Goal: Task Accomplishment & Management: Use online tool/utility

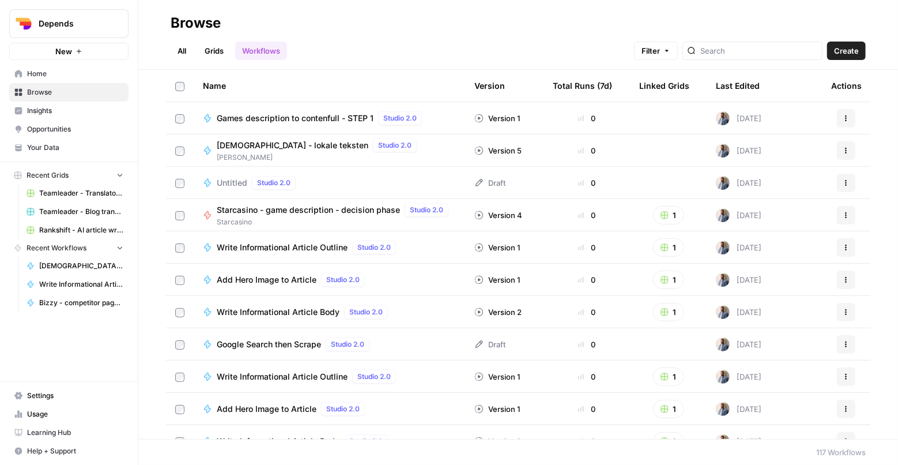
click at [837, 48] on span "Create" at bounding box center [846, 51] width 25 height 12
click at [76, 52] on icon "button" at bounding box center [79, 51] width 7 height 7
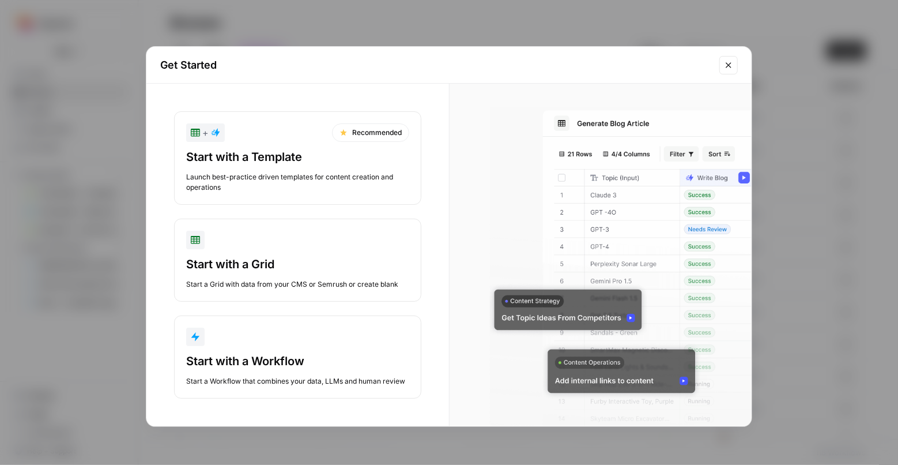
click at [318, 173] on div "Launch best-practice driven templates for content creation and operations" at bounding box center [297, 182] width 223 height 21
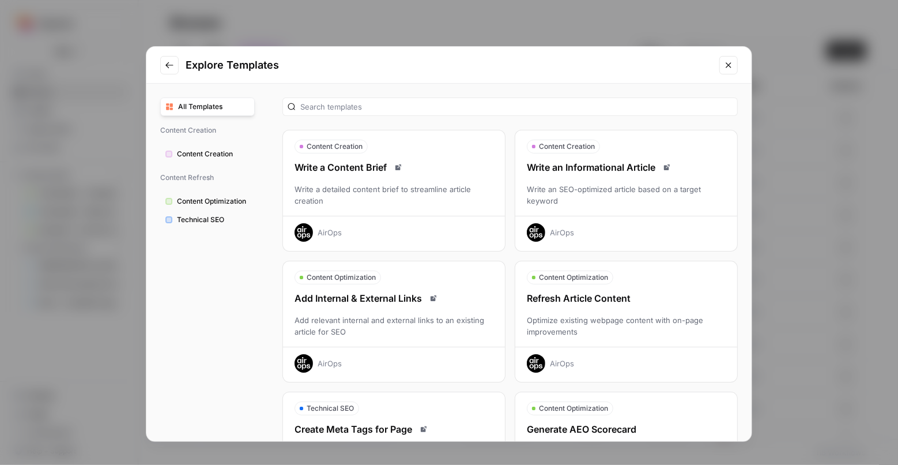
click at [731, 62] on icon "Close modal" at bounding box center [728, 65] width 9 height 9
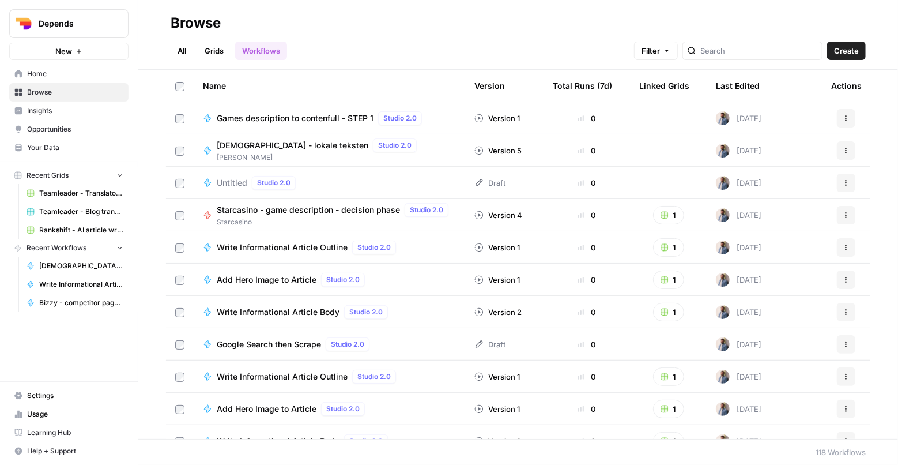
click at [78, 54] on icon "button" at bounding box center [79, 51] width 7 height 7
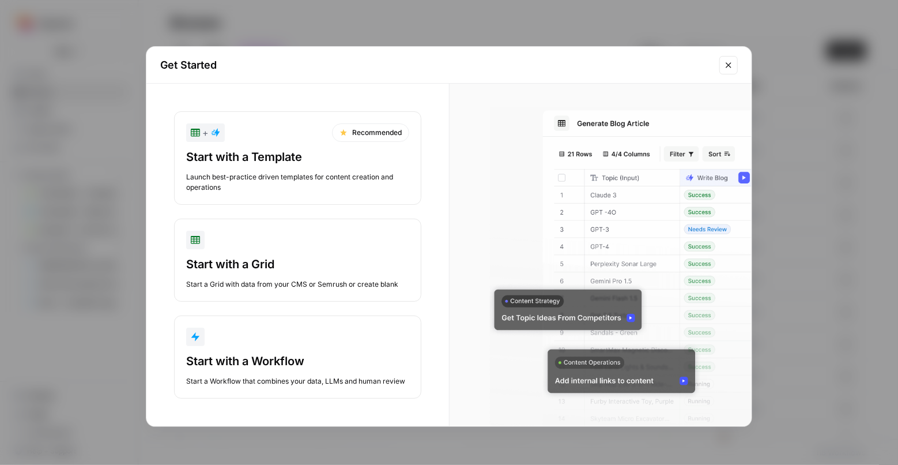
click at [333, 169] on div "Start with a Template Launch best-practice driven templates for content creatio…" at bounding box center [297, 171] width 223 height 44
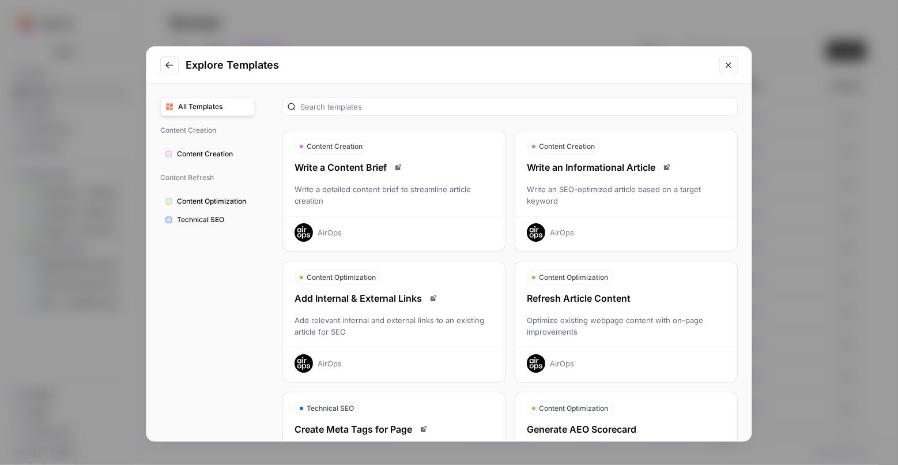
click at [611, 185] on div "Write an SEO-optimized article based on a target keyword" at bounding box center [626, 194] width 222 height 23
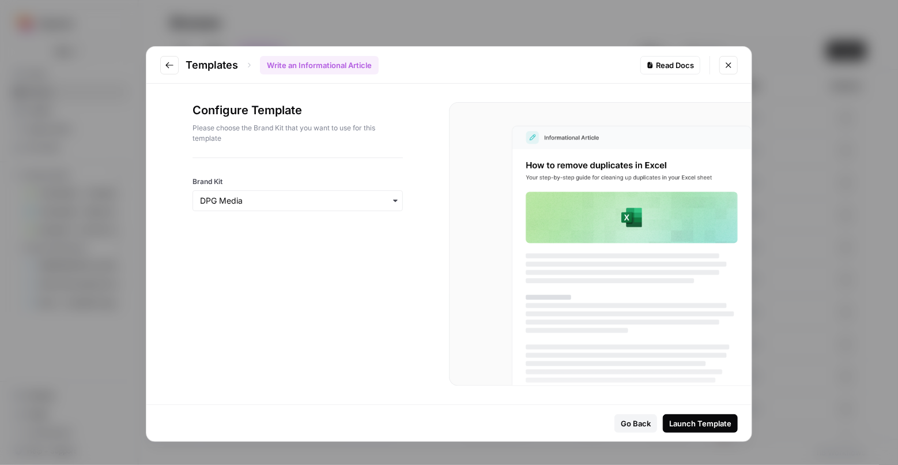
click at [336, 206] on div "button" at bounding box center [298, 200] width 210 height 21
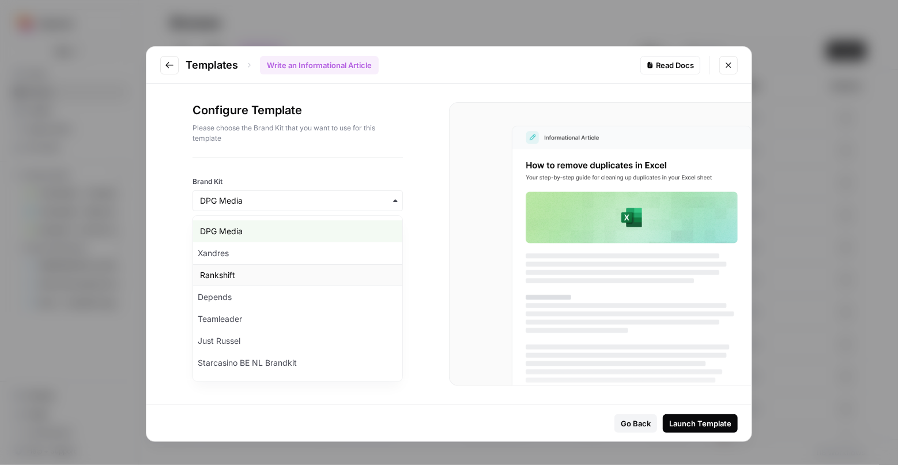
click at [279, 277] on div "Rankshift" at bounding box center [297, 275] width 209 height 22
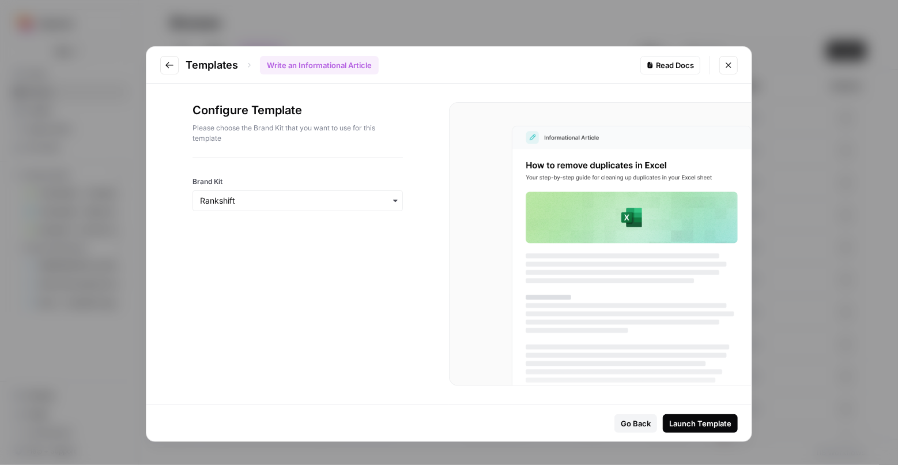
click at [694, 422] on div "Launch Template" at bounding box center [700, 423] width 62 height 12
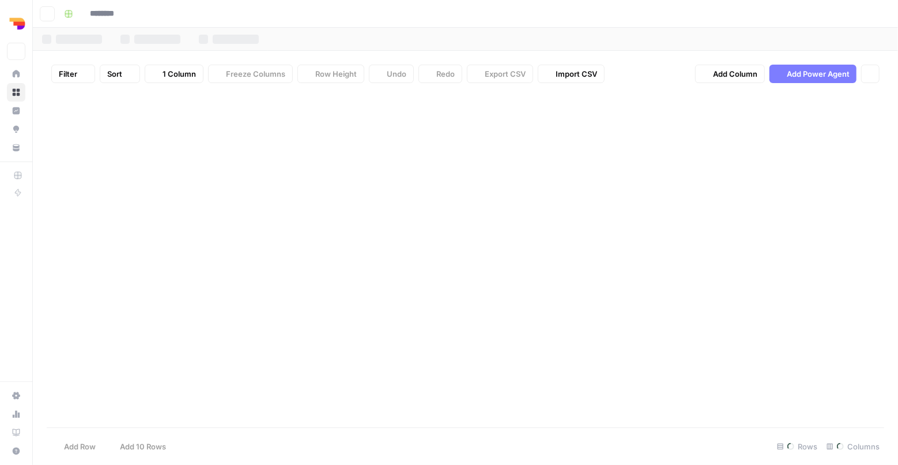
type input "**********"
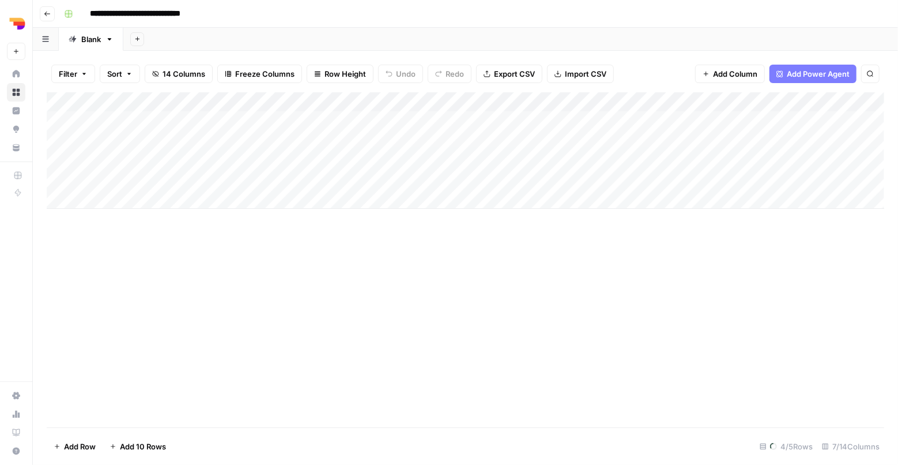
click at [363, 288] on div "Add Column" at bounding box center [466, 259] width 838 height 335
click at [435, 254] on div "Add Column" at bounding box center [466, 259] width 838 height 335
click at [389, 99] on div "Add Column" at bounding box center [466, 140] width 838 height 97
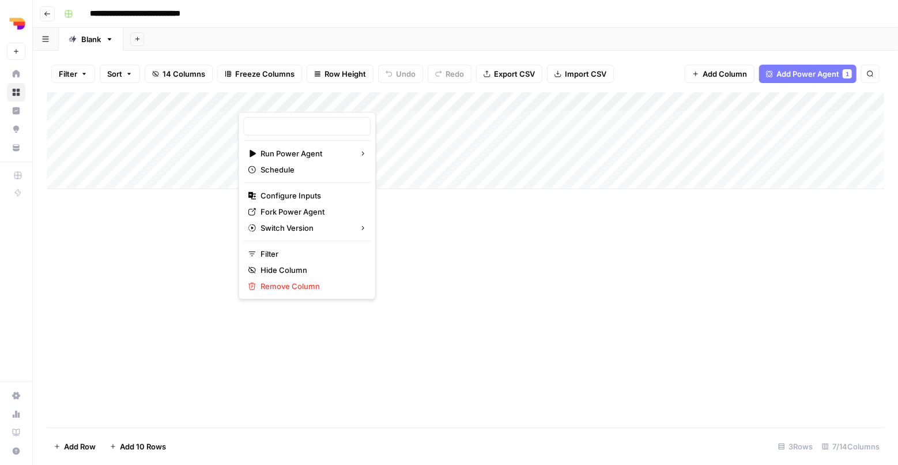
type input "Create Content Brief from Keyword"
click at [313, 212] on span "Fork Power Agent" at bounding box center [311, 212] width 101 height 12
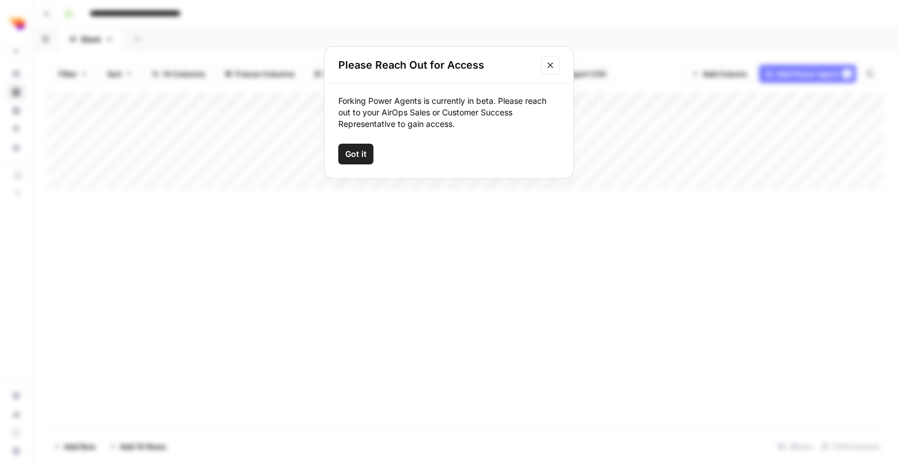
click at [359, 155] on span "Got it" at bounding box center [355, 154] width 21 height 12
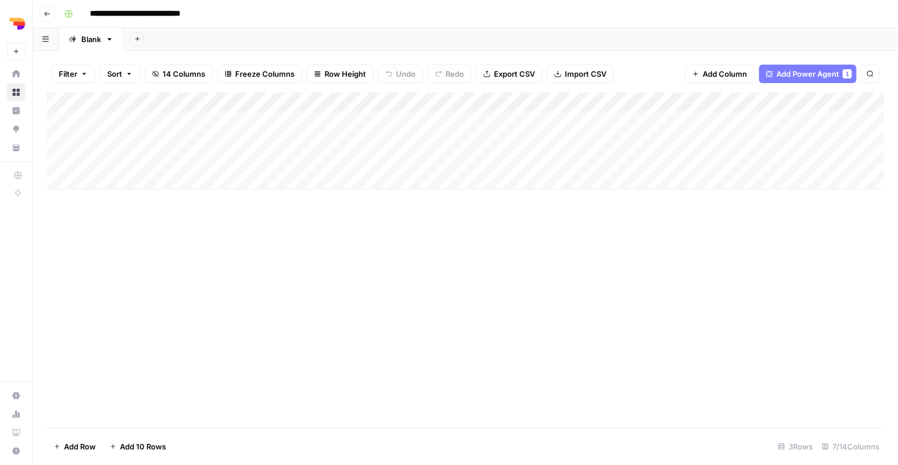
click at [386, 100] on div "Add Column" at bounding box center [466, 140] width 838 height 97
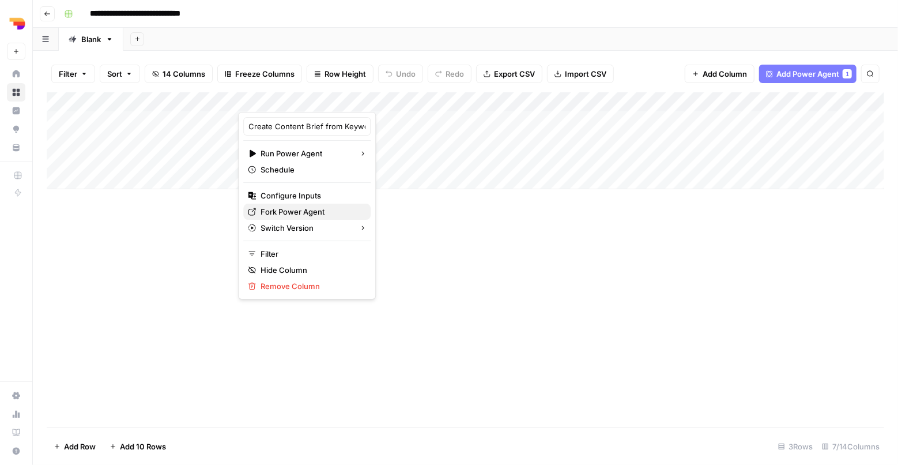
click at [292, 213] on span "Fork Power Agent" at bounding box center [311, 212] width 101 height 12
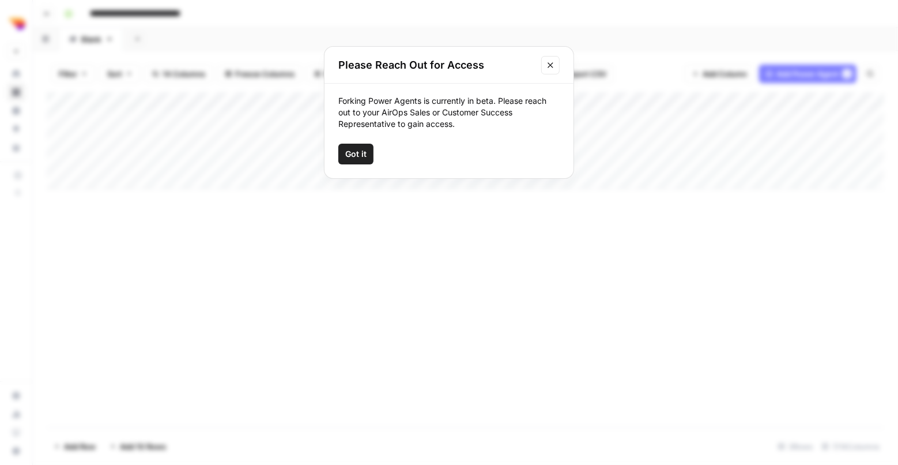
click at [347, 155] on span "Got it" at bounding box center [355, 154] width 21 height 12
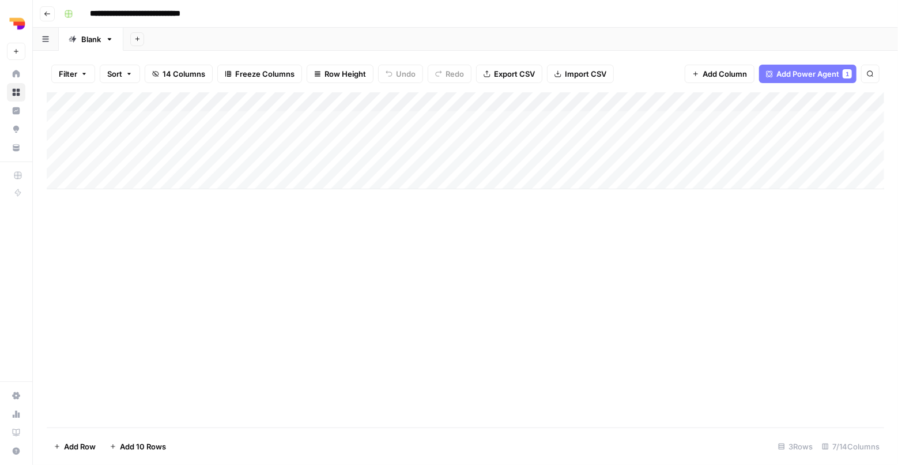
click at [387, 96] on div "Add Column" at bounding box center [466, 140] width 838 height 97
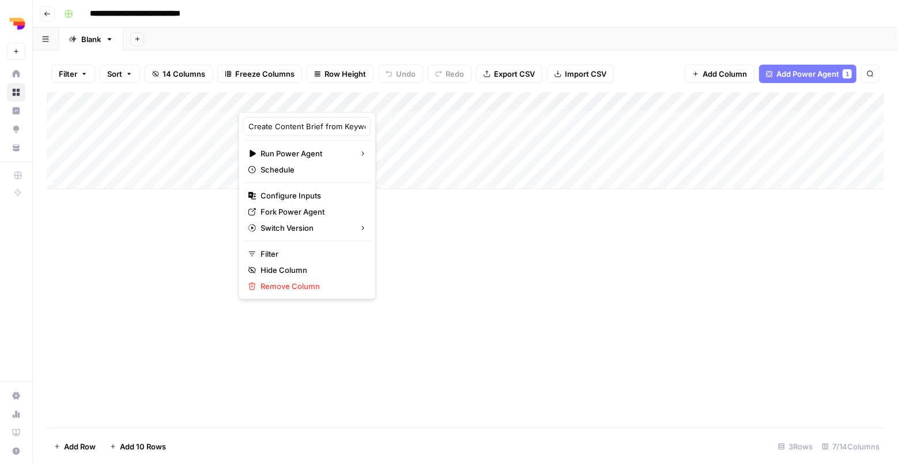
click at [302, 317] on div "Add Column" at bounding box center [466, 259] width 838 height 335
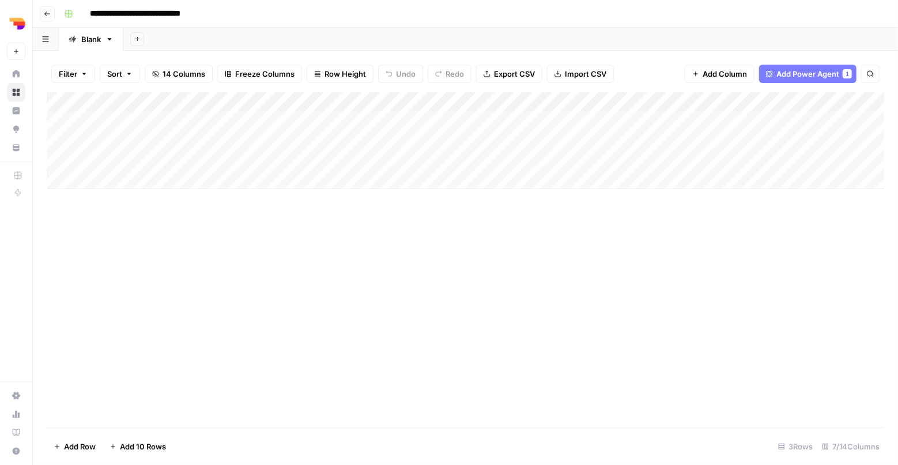
click at [55, 16] on header "**********" at bounding box center [465, 14] width 865 height 28
click at [48, 13] on icon "button" at bounding box center [47, 14] width 6 height 5
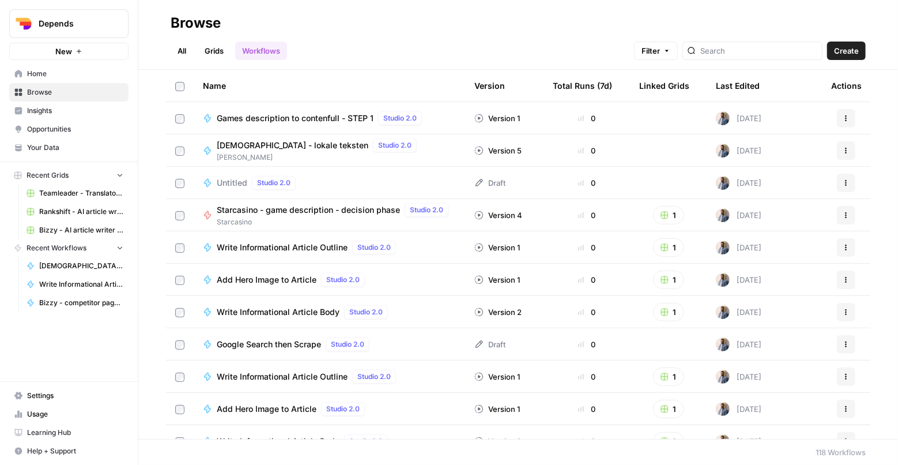
click at [834, 58] on button "Create" at bounding box center [846, 51] width 39 height 18
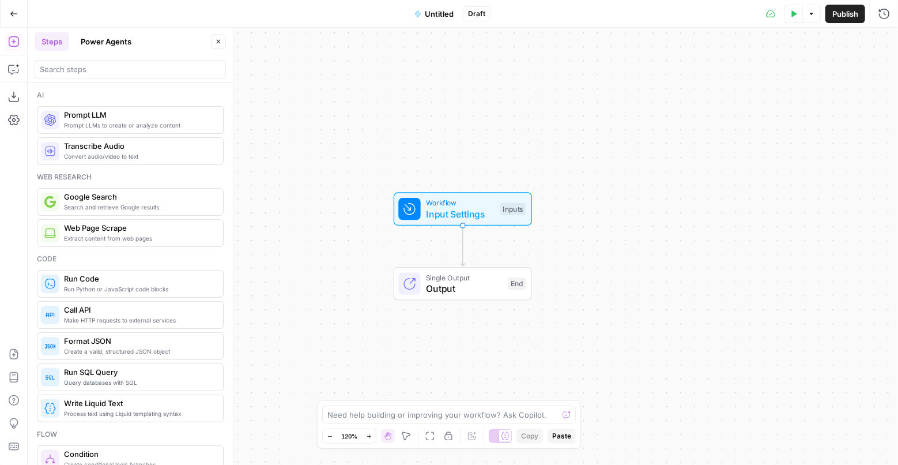
click at [113, 48] on button "Power Agents" at bounding box center [106, 41] width 65 height 18
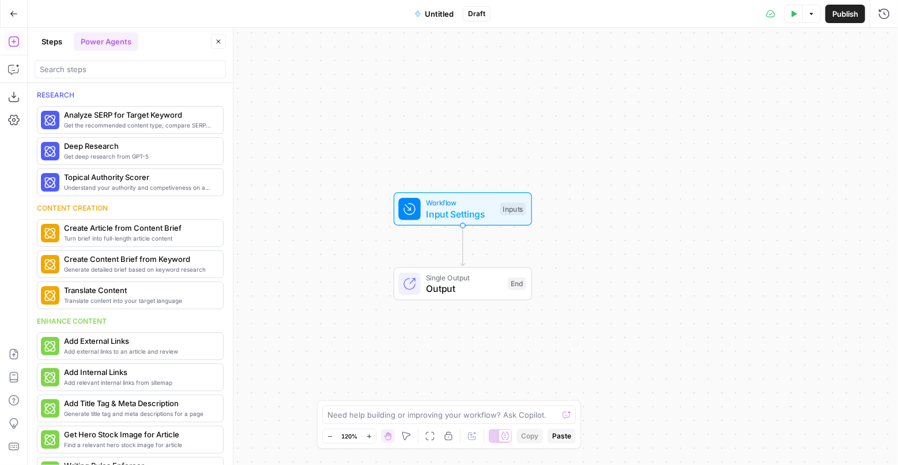
click at [52, 46] on button "Steps" at bounding box center [52, 41] width 35 height 18
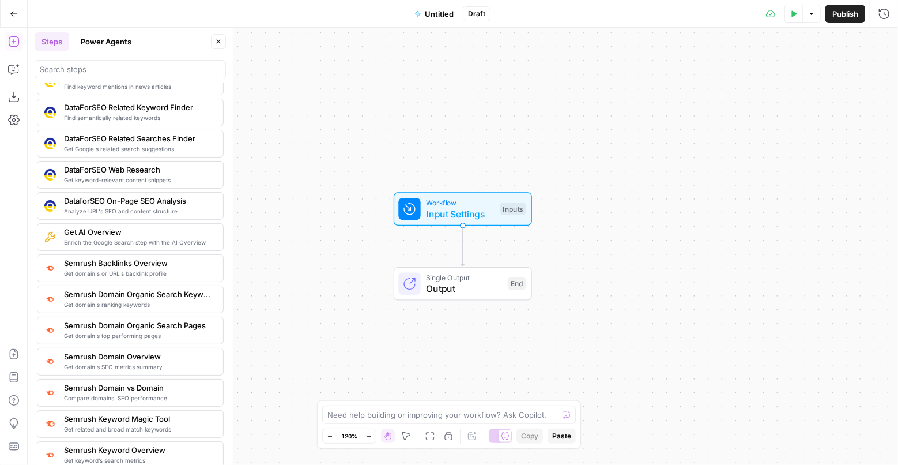
scroll to position [1140, 0]
click at [13, 15] on icon "button" at bounding box center [14, 14] width 8 height 8
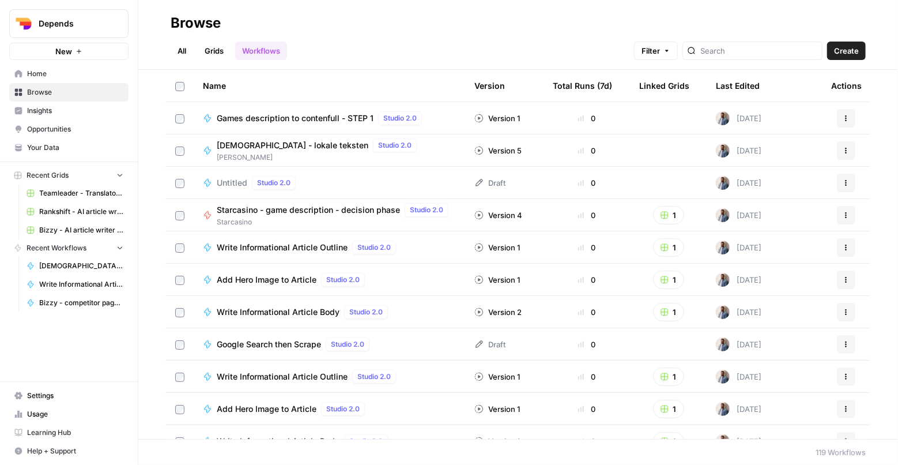
click at [79, 53] on icon "button" at bounding box center [79, 51] width 5 height 5
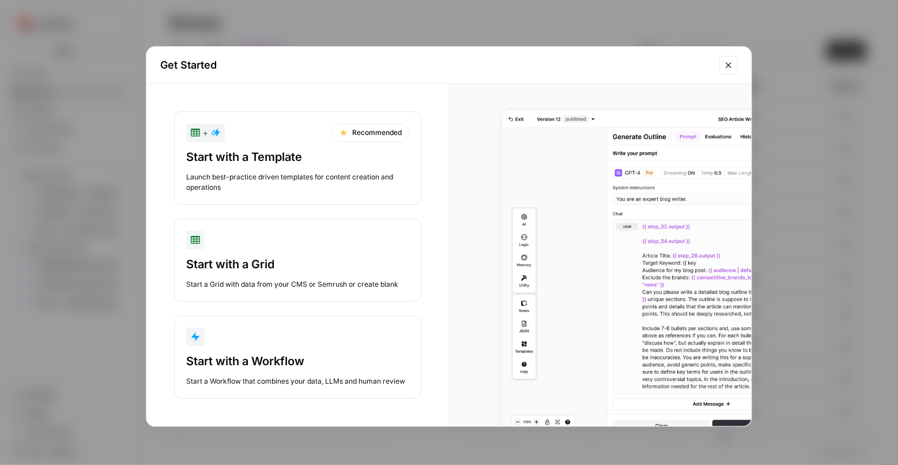
click at [300, 358] on div "Start with a Workflow" at bounding box center [297, 361] width 223 height 16
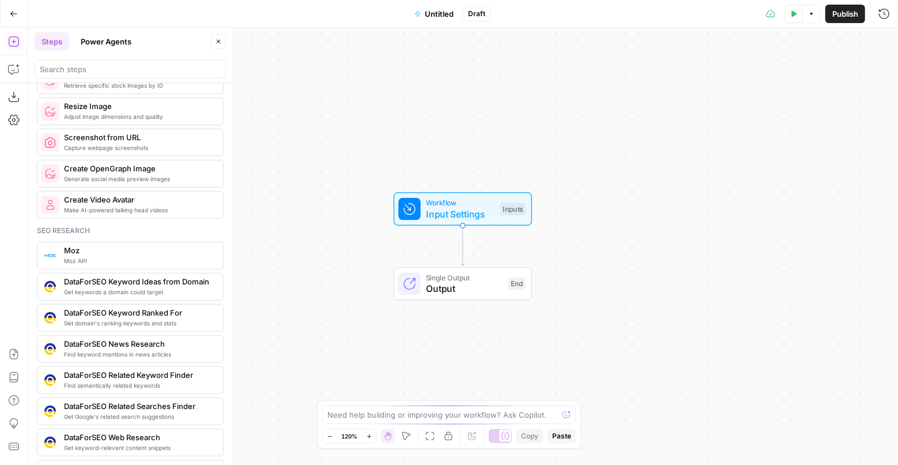
scroll to position [1034, 0]
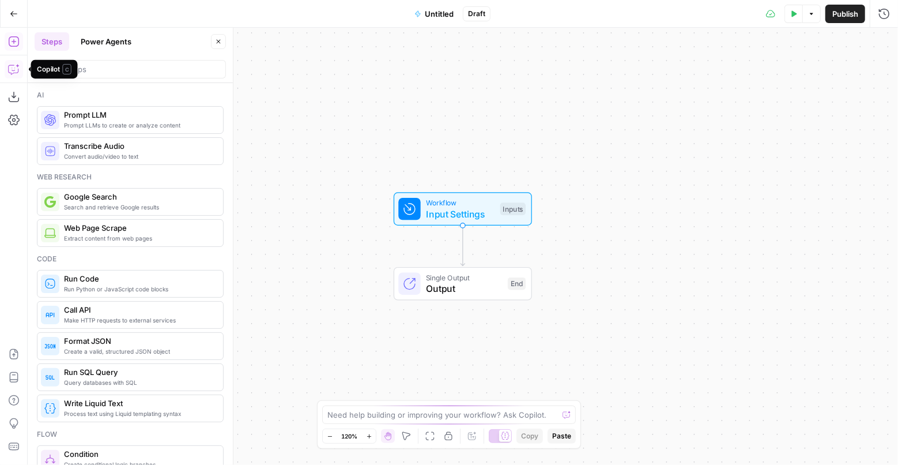
click at [15, 74] on icon "button" at bounding box center [14, 69] width 12 height 12
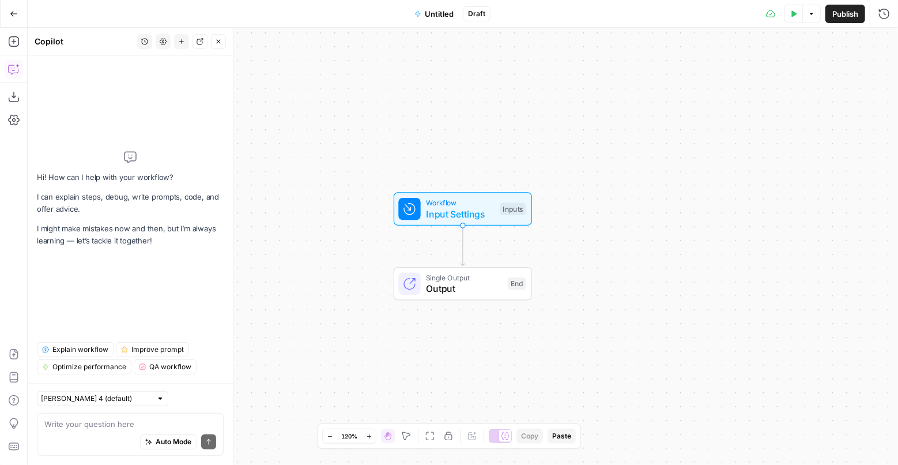
click at [85, 419] on textarea at bounding box center [130, 424] width 172 height 12
click at [90, 428] on textarea at bounding box center [130, 424] width 172 height 12
click at [9, 7] on button "Go Back" at bounding box center [13, 13] width 21 height 21
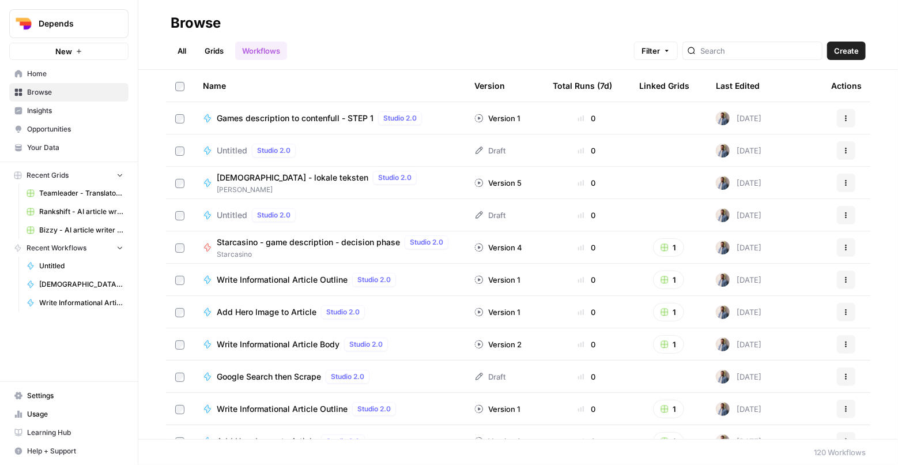
click at [846, 51] on span "Create" at bounding box center [846, 51] width 25 height 12
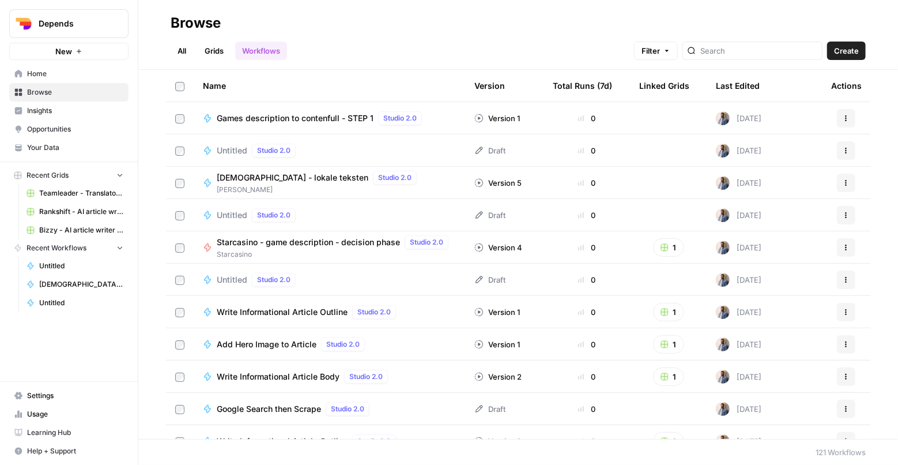
click at [82, 57] on button "New" at bounding box center [68, 51] width 119 height 17
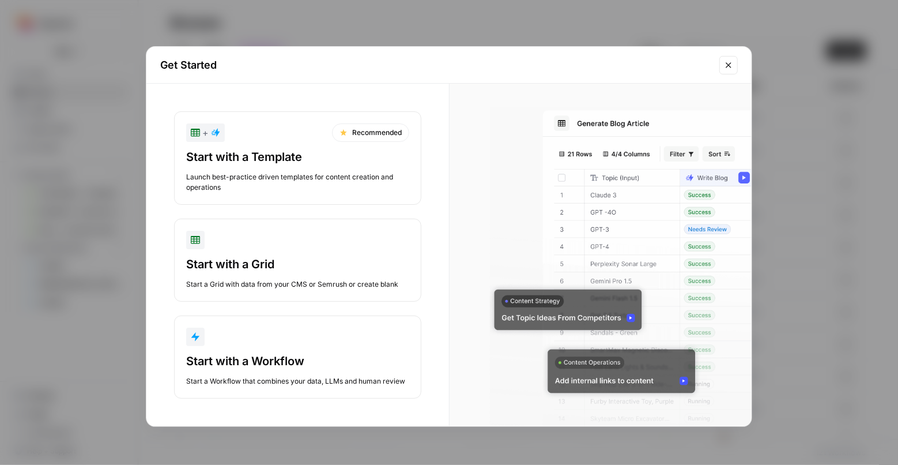
click at [322, 175] on div "Launch best-practice driven templates for content creation and operations" at bounding box center [297, 182] width 223 height 21
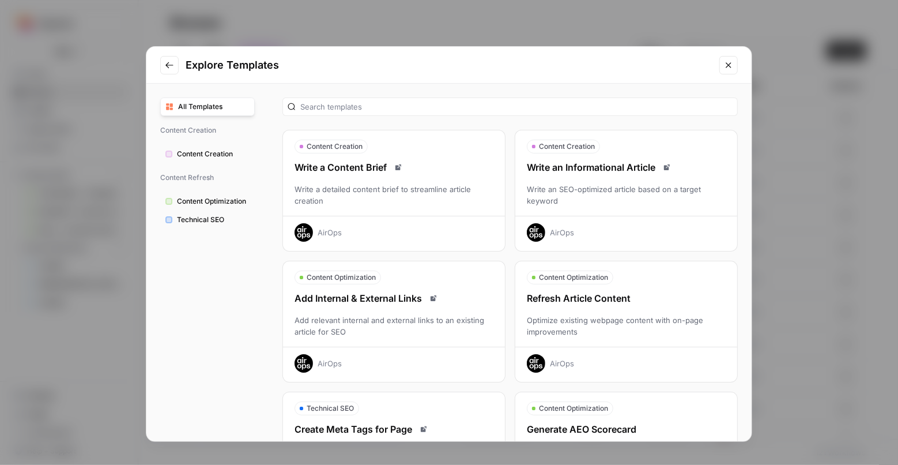
click at [400, 199] on div "Write a detailed content brief to streamline article creation" at bounding box center [394, 194] width 222 height 23
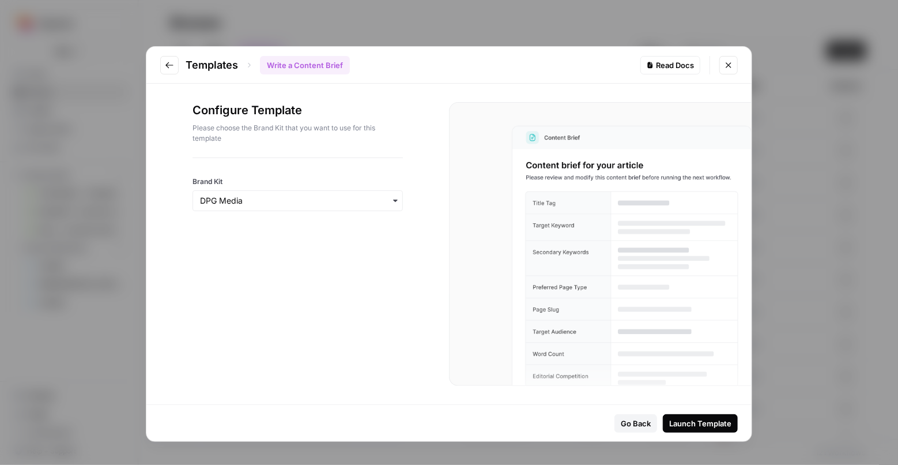
click at [705, 423] on div "Launch Template" at bounding box center [700, 423] width 62 height 12
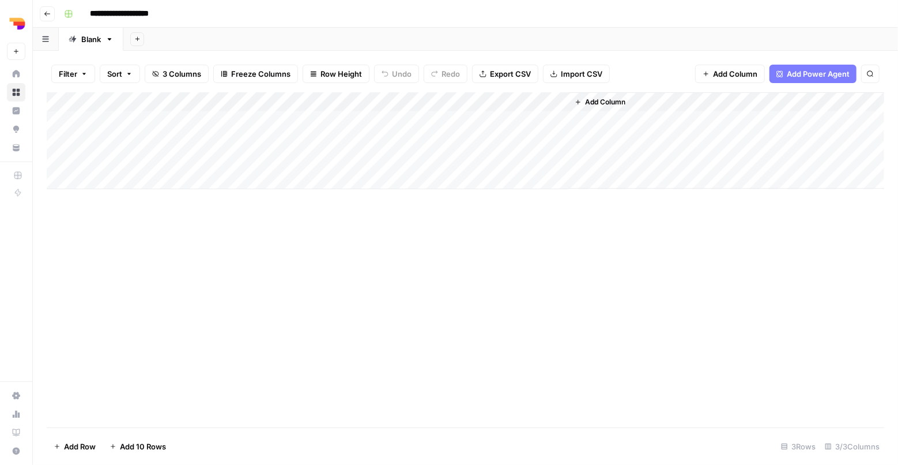
click at [560, 97] on div "Add Column" at bounding box center [466, 140] width 838 height 97
click at [384, 101] on div "Add Column" at bounding box center [466, 140] width 838 height 97
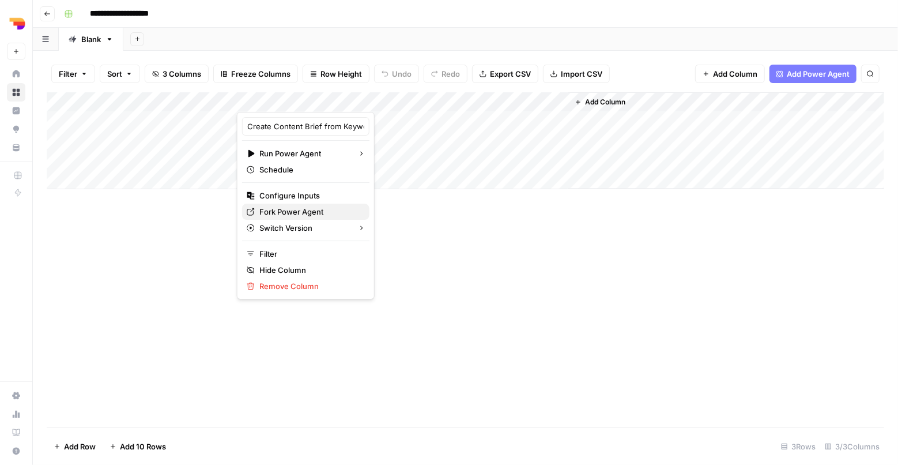
click at [313, 212] on span "Fork Power Agent" at bounding box center [309, 212] width 101 height 12
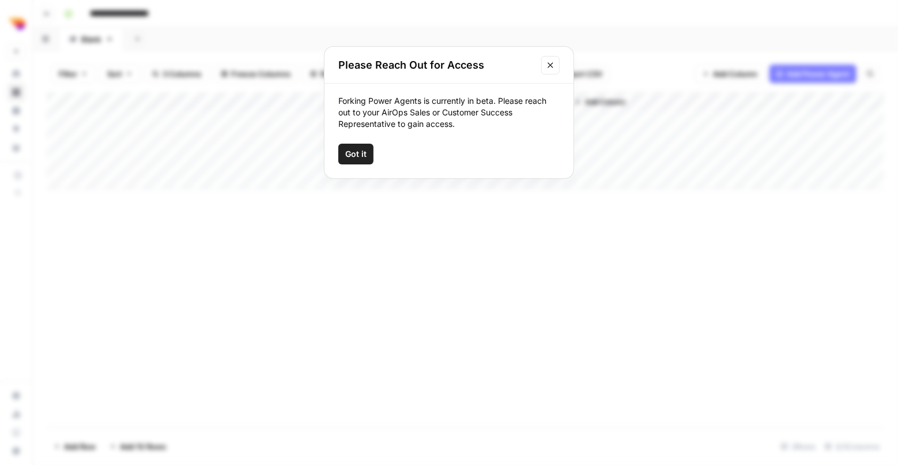
click at [353, 150] on span "Got it" at bounding box center [355, 154] width 21 height 12
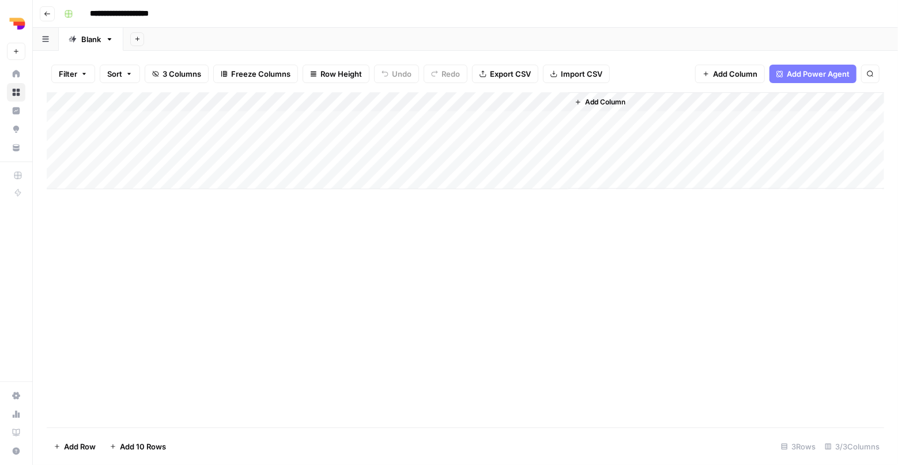
click at [382, 97] on div "Add Column" at bounding box center [466, 140] width 838 height 97
click at [421, 339] on div "Add Column" at bounding box center [466, 259] width 838 height 335
click at [54, 17] on button "Go back" at bounding box center [47, 13] width 15 height 15
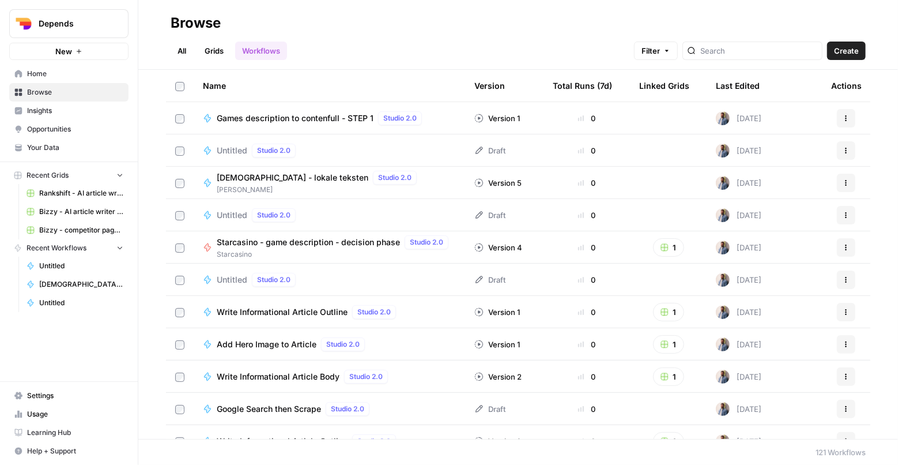
click at [417, 379] on div "Write Informational Article Body Studio 2.0" at bounding box center [329, 377] width 253 height 14
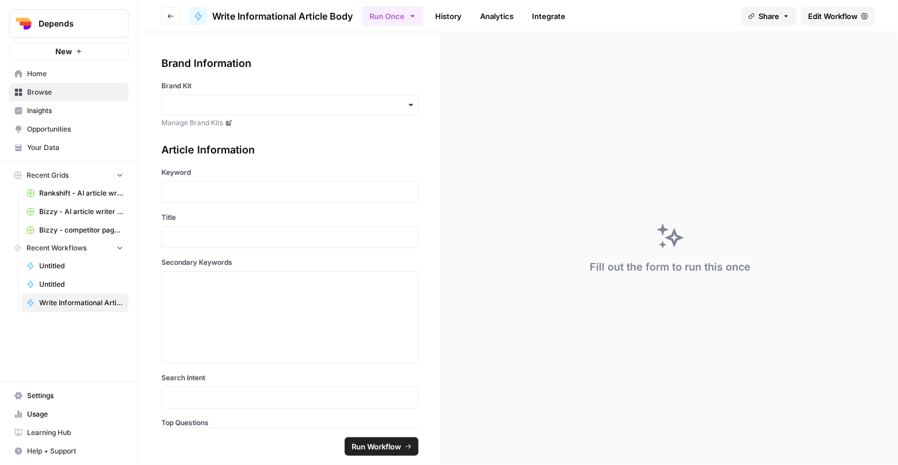
click at [814, 17] on span "Edit Workflow" at bounding box center [833, 16] width 50 height 12
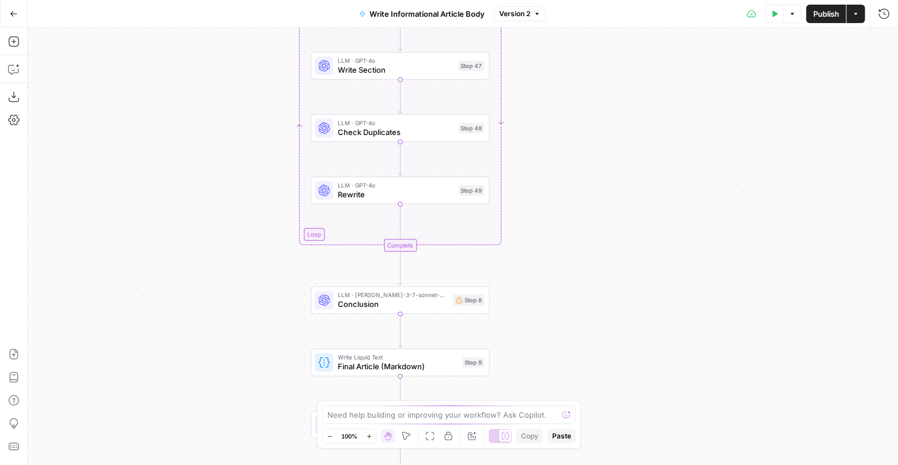
click at [424, 312] on div "LLM · claude-3-7-sonnet-20250219 Conclusion Step 8" at bounding box center [400, 300] width 179 height 28
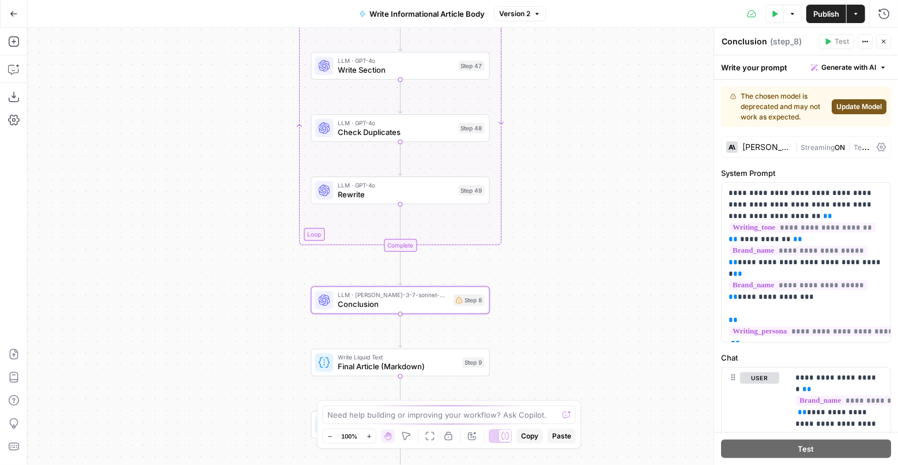
click at [854, 101] on button "Update Model" at bounding box center [859, 106] width 55 height 15
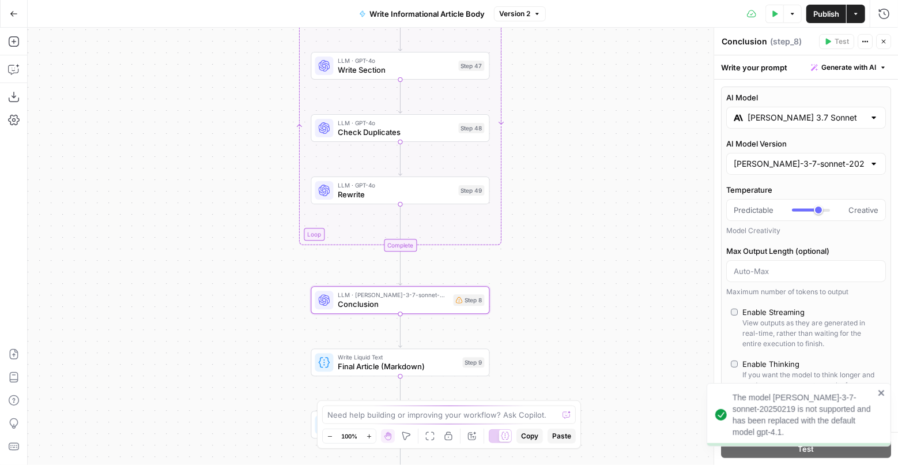
type input "GPT-4.1"
type input "Auto-update to default"
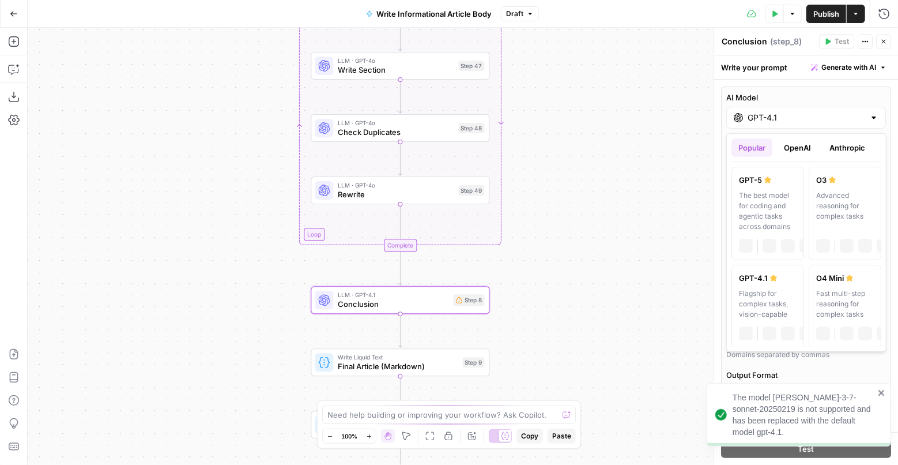
click at [867, 117] on div "GPT-4.1" at bounding box center [806, 118] width 160 height 22
click at [848, 141] on button "Anthropic" at bounding box center [848, 147] width 50 height 18
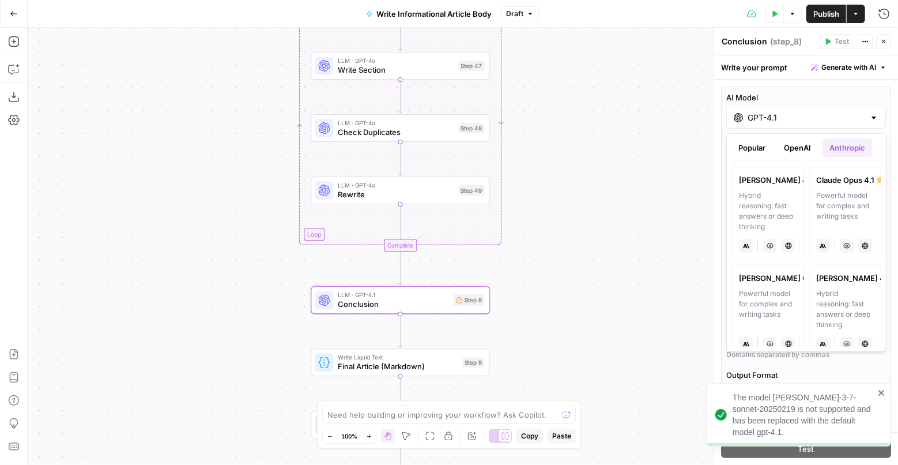
click at [783, 206] on div "Hybrid reasoning: fast answers or deep thinking" at bounding box center [768, 211] width 58 height 42
click at [818, 119] on input "Claude Sonnet 4.5" at bounding box center [806, 118] width 117 height 12
click at [845, 202] on div "Powerful model for complex and writing tasks" at bounding box center [845, 211] width 58 height 42
type input "Claude Opus 4.1"
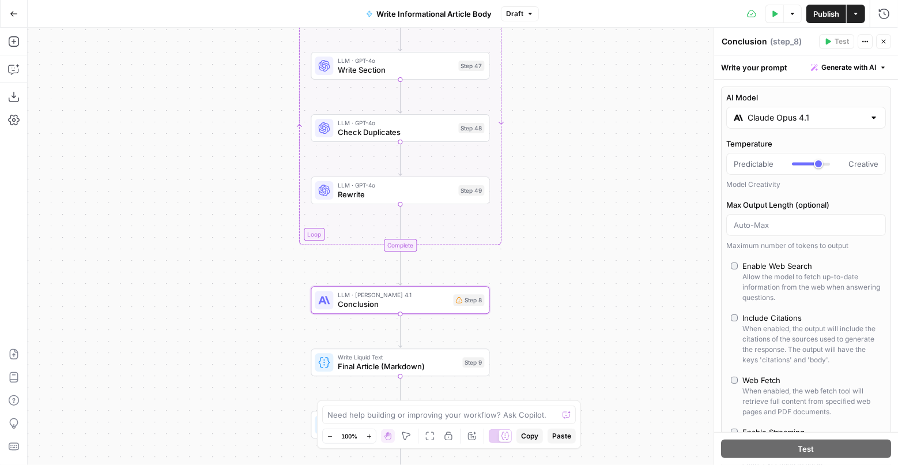
click at [635, 220] on div "Workflow Input Settings Inputs LLM · GPT-4o Perplexity Research Step 43 LLM · G…" at bounding box center [463, 246] width 871 height 437
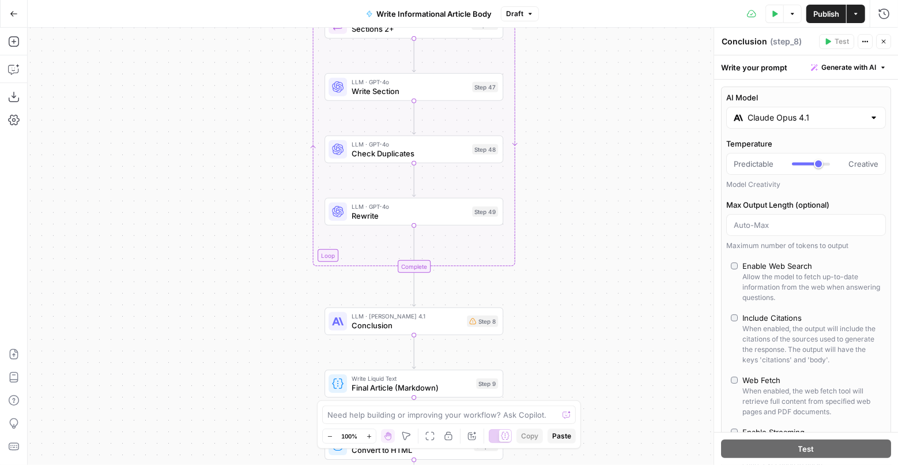
click at [855, 10] on button "Actions" at bounding box center [856, 14] width 18 height 18
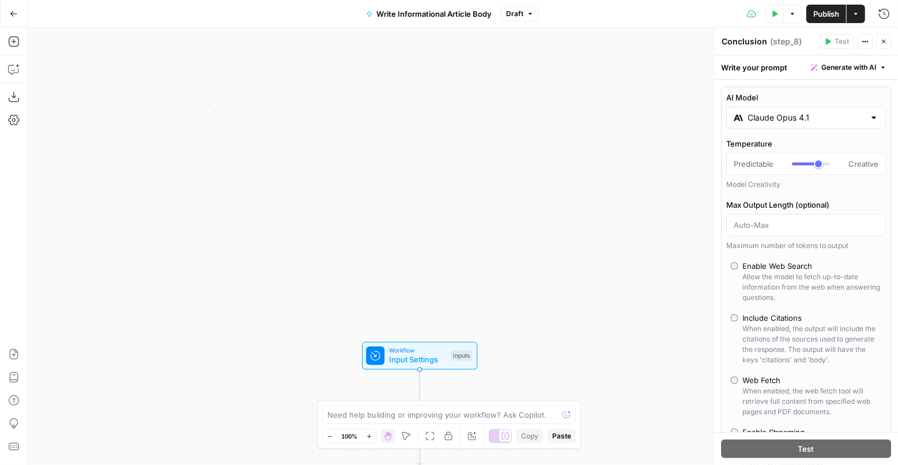
click at [14, 6] on button "Go Back" at bounding box center [13, 13] width 21 height 21
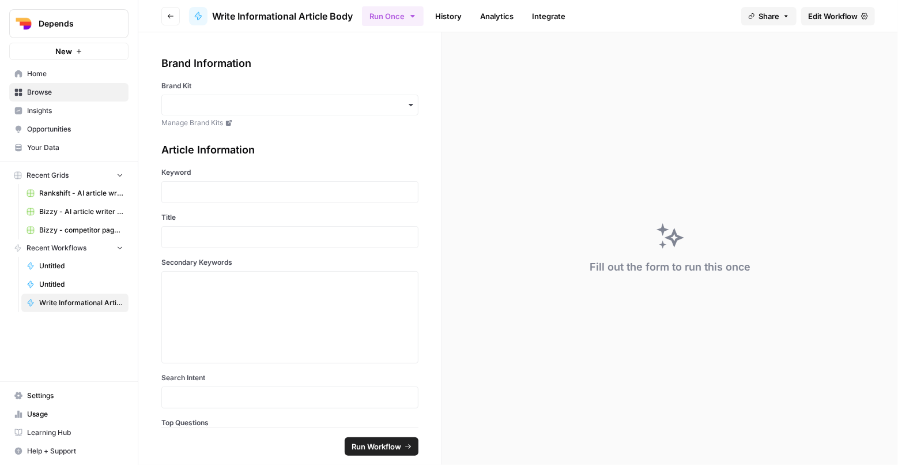
click at [71, 70] on span "Home" at bounding box center [75, 74] width 96 height 10
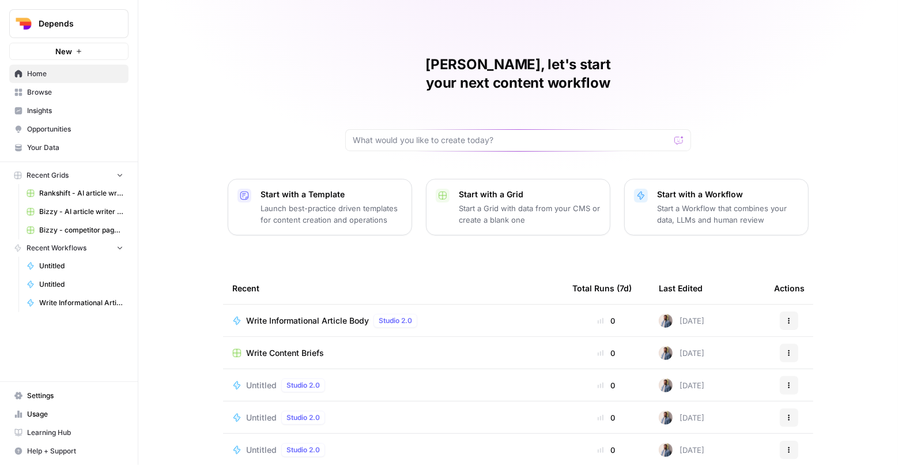
click at [349, 315] on span "Write Informational Article Body" at bounding box center [307, 321] width 123 height 12
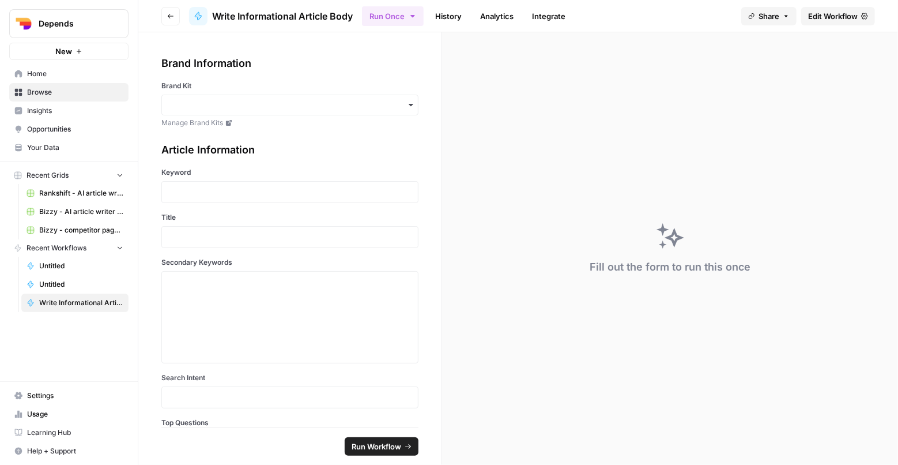
click at [844, 15] on span "Edit Workflow" at bounding box center [833, 16] width 50 height 12
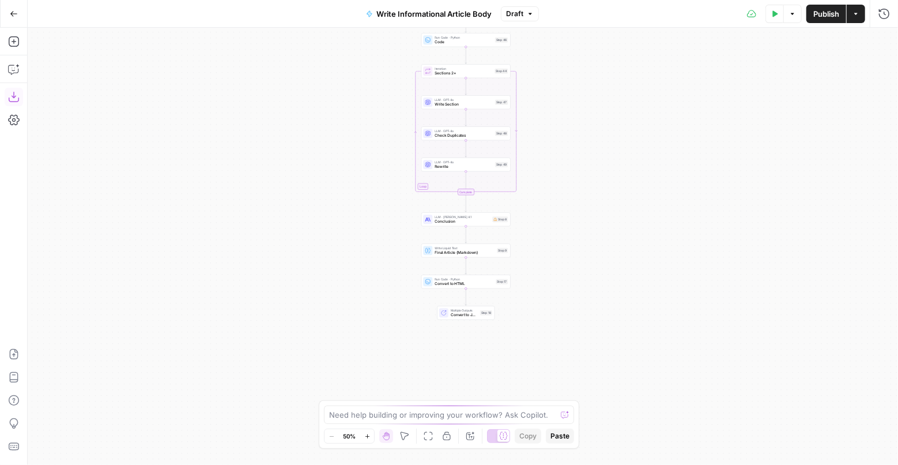
click at [16, 96] on icon "button" at bounding box center [13, 97] width 10 height 10
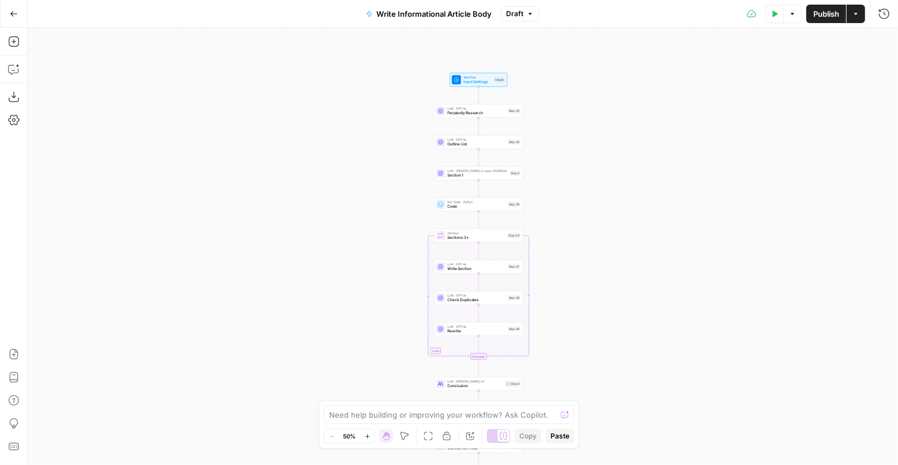
drag, startPoint x: 574, startPoint y: 227, endPoint x: 587, endPoint y: 391, distance: 164.8
click at [587, 391] on div "Workflow Input Settings Inputs LLM · GPT-4o Perplexity Research Step 43 LLM · G…" at bounding box center [463, 246] width 871 height 437
